Goal: Transaction & Acquisition: Book appointment/travel/reservation

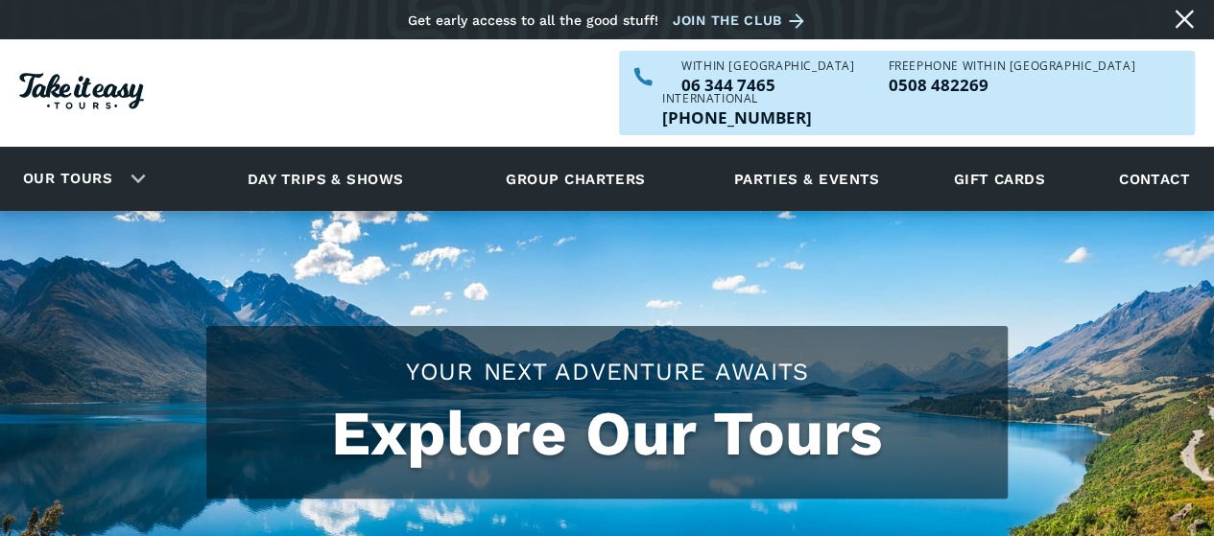
click at [353, 153] on link "Day trips & shows" at bounding box center [326, 179] width 204 height 53
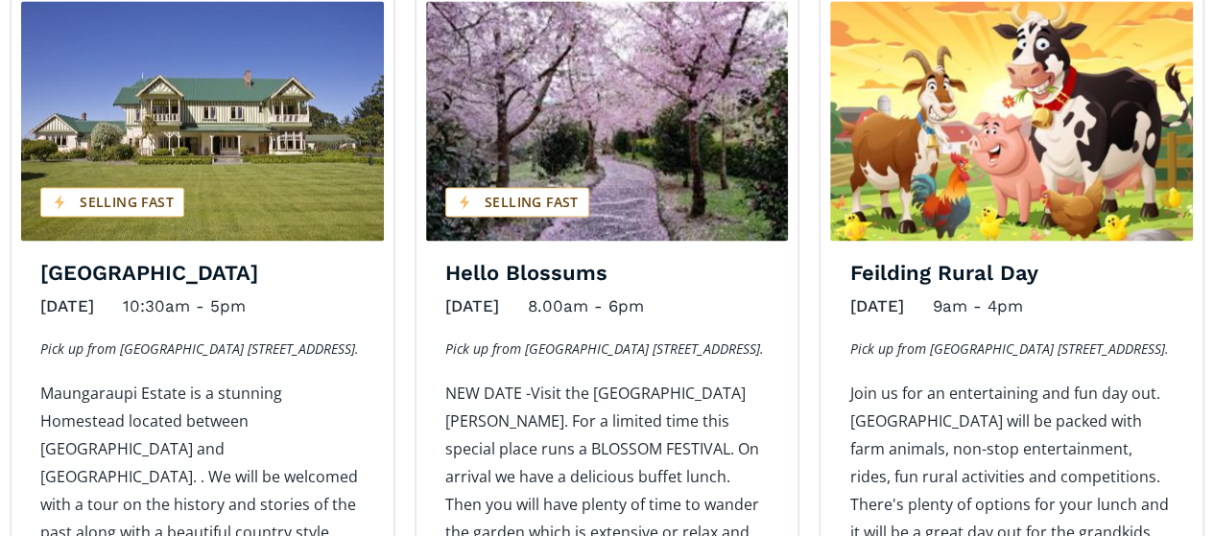
scroll to position [1532, 0]
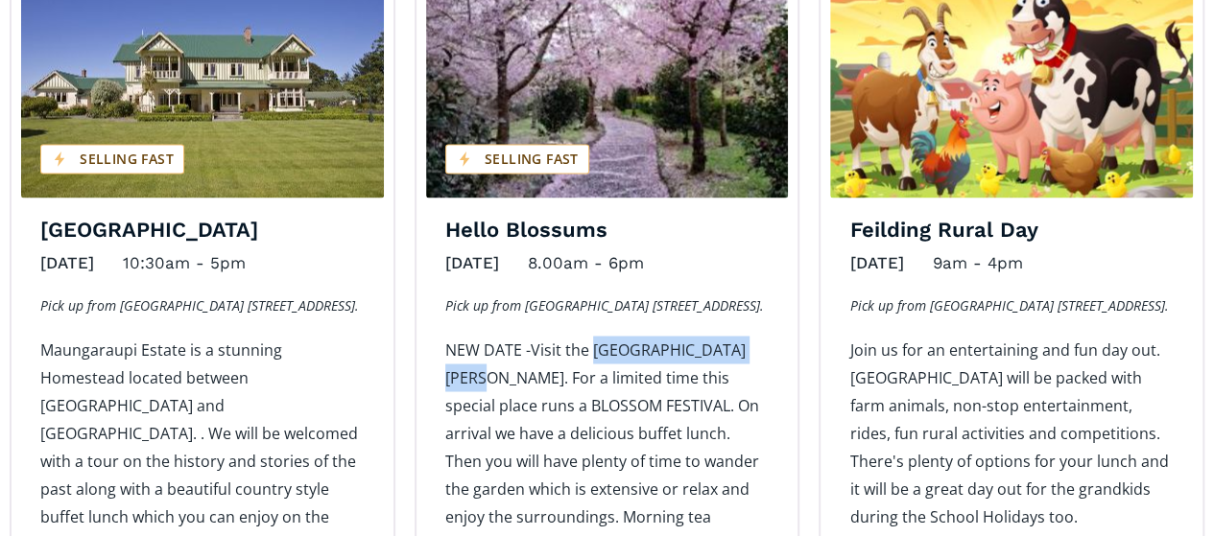
drag, startPoint x: 593, startPoint y: 341, endPoint x: 509, endPoint y: 362, distance: 86.1
click at [509, 362] on p "NEW DATE -Visit the [GEOGRAPHIC_DATA][PERSON_NAME]. For a limited time this spe…" at bounding box center [607, 447] width 324 height 223
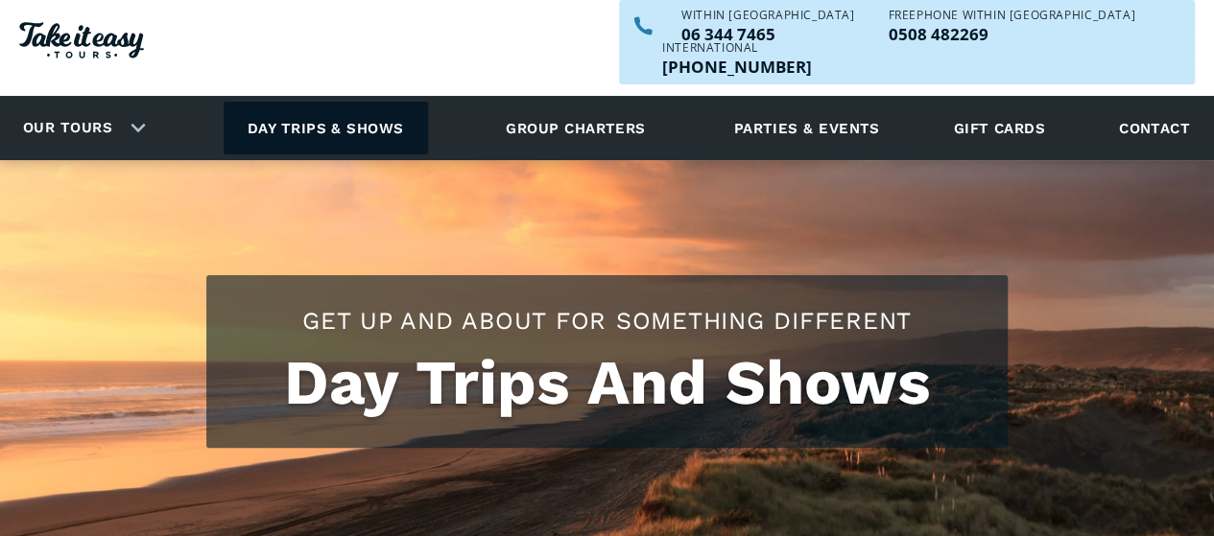
scroll to position [96, 0]
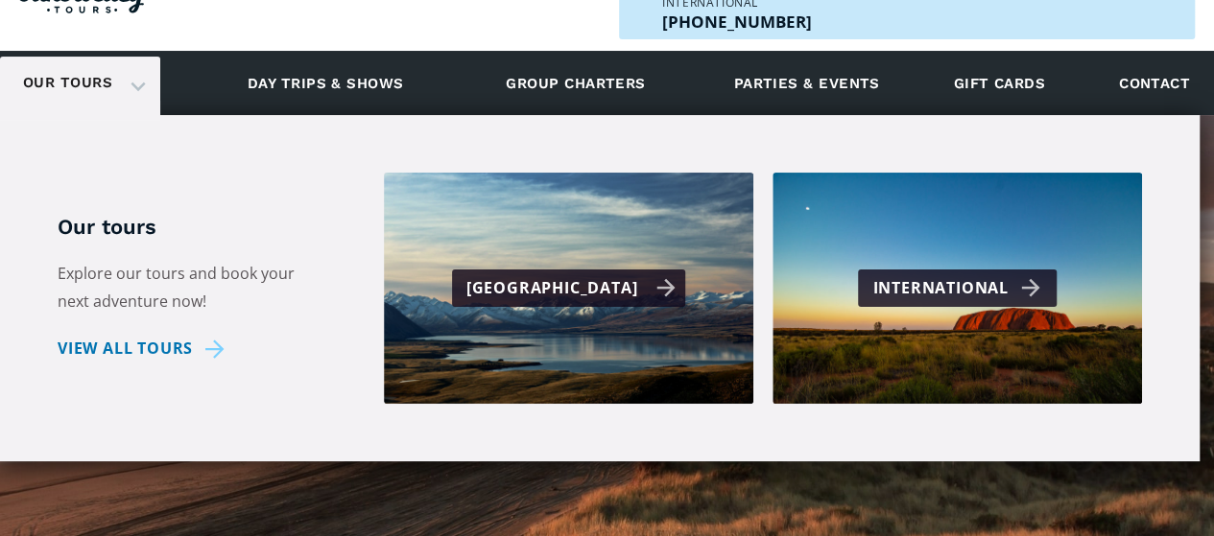
click at [564, 280] on div "[GEOGRAPHIC_DATA]" at bounding box center [568, 288] width 369 height 231
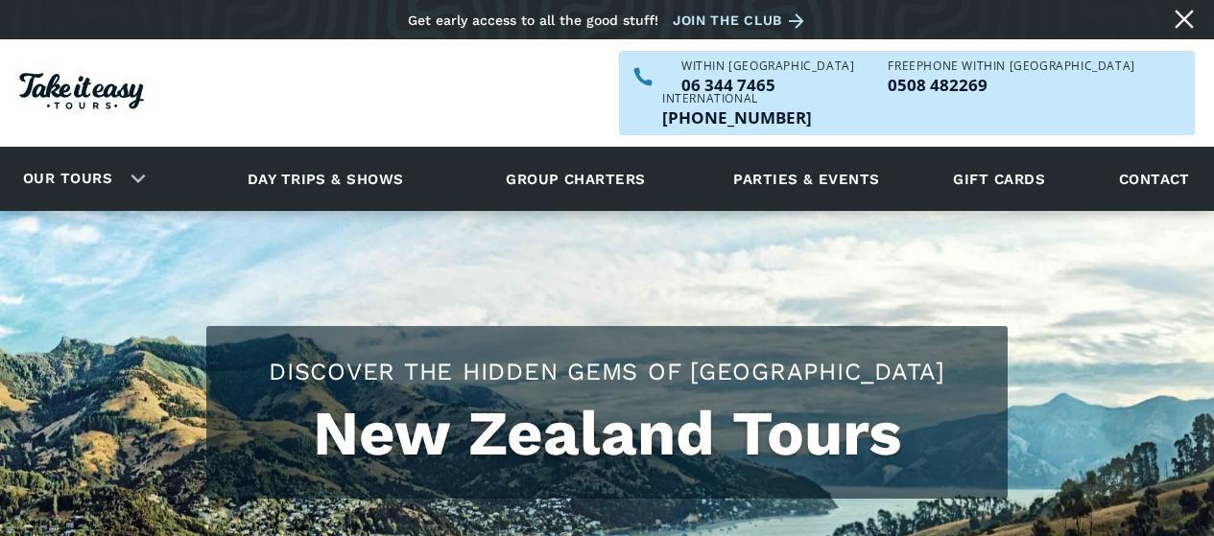
checkbox input "true"
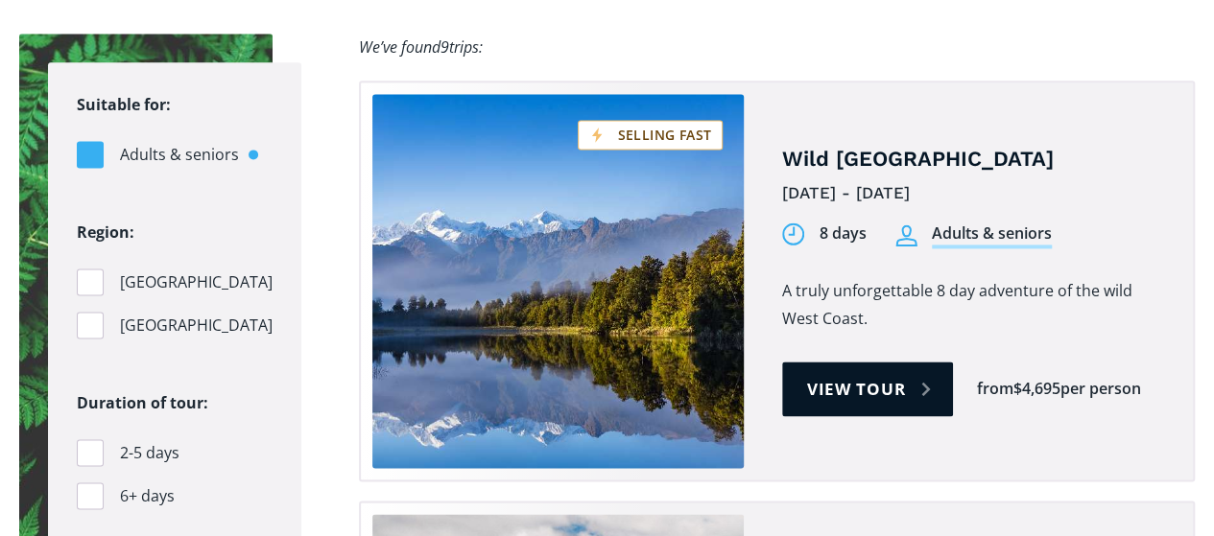
scroll to position [1247, 0]
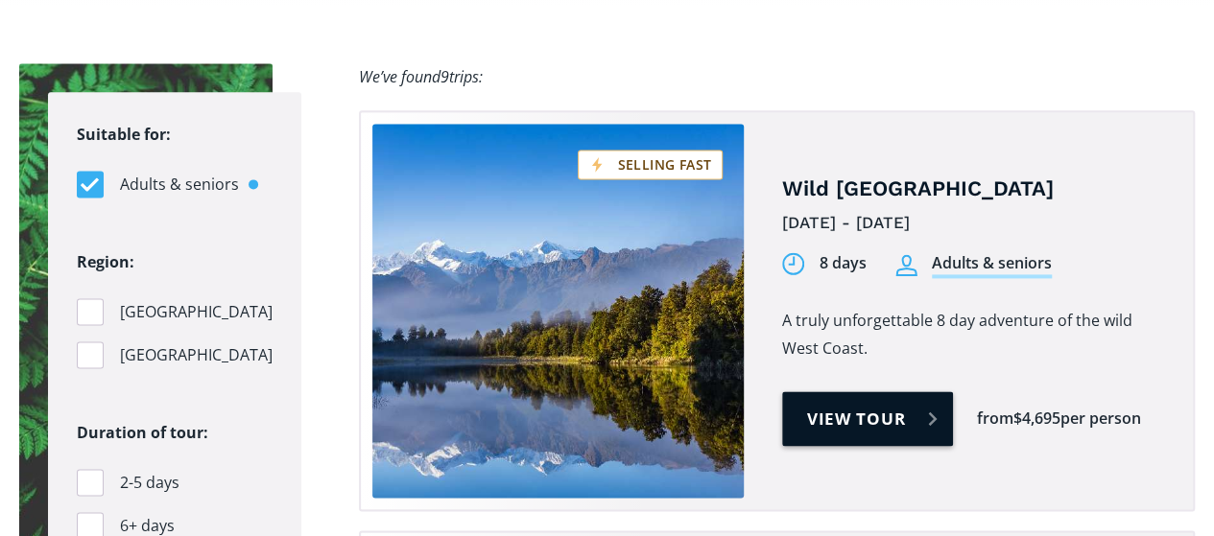
click at [833, 391] on link "View tour" at bounding box center [868, 418] width 172 height 55
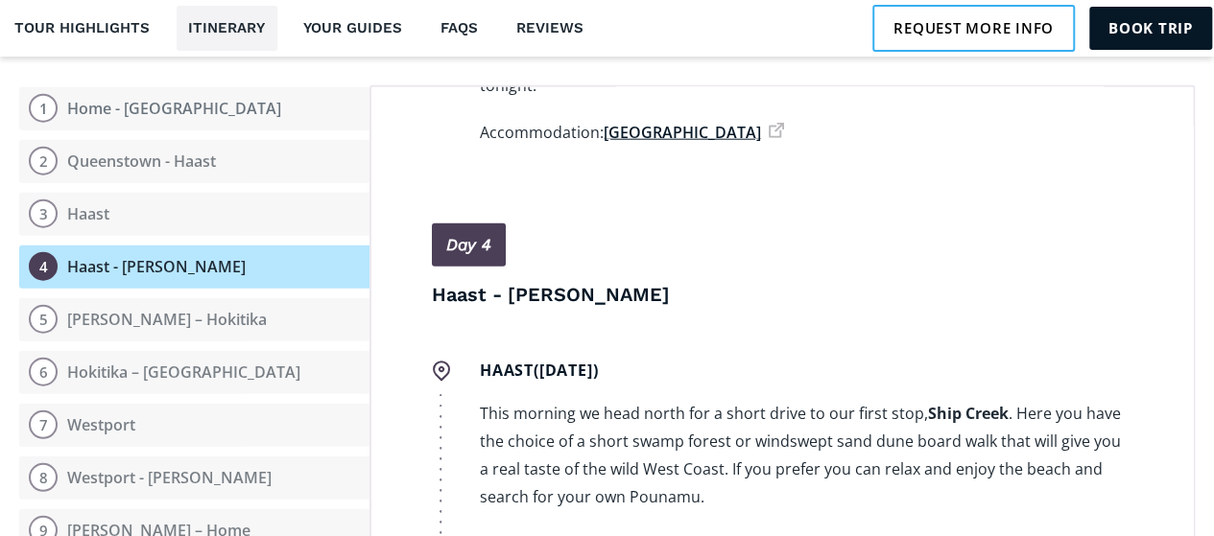
scroll to position [2879, 0]
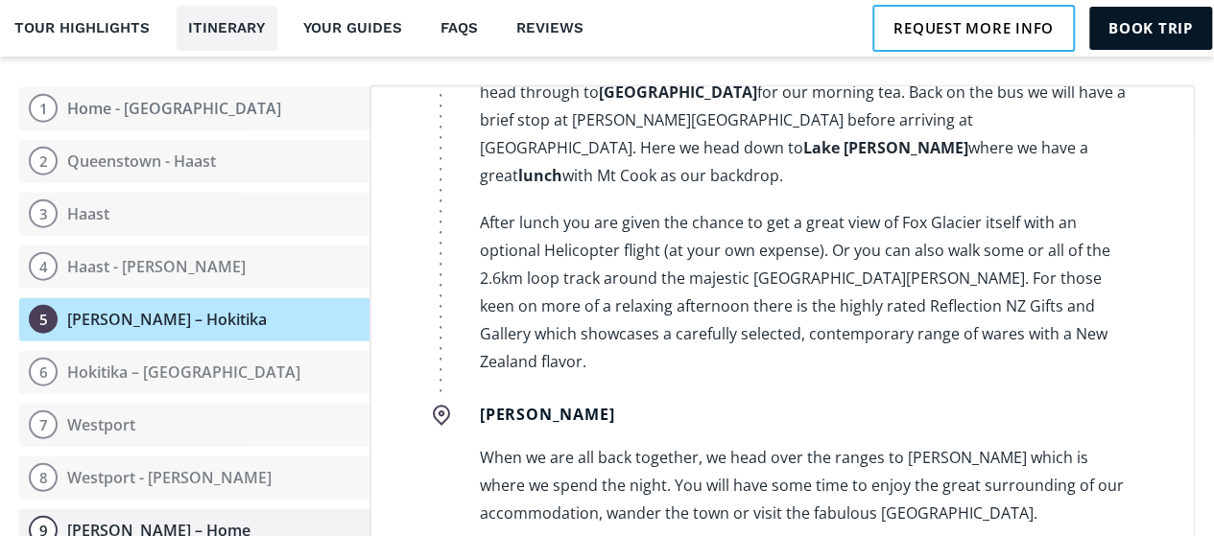
click at [113, 521] on div "Nelson – Home" at bounding box center [158, 531] width 183 height 20
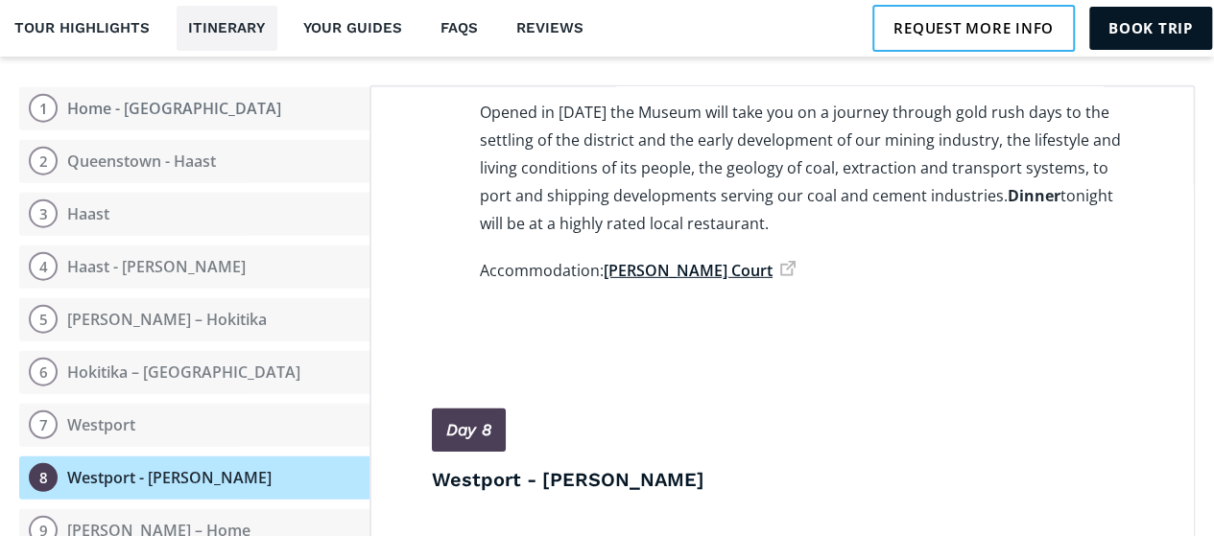
scroll to position [6303, 0]
